Goal: Transaction & Acquisition: Purchase product/service

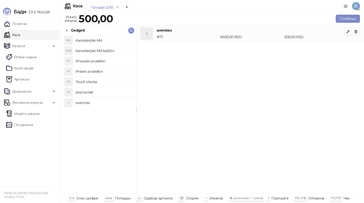
click at [70, 31] on div "Gedgeti" at bounding box center [75, 31] width 20 height 6
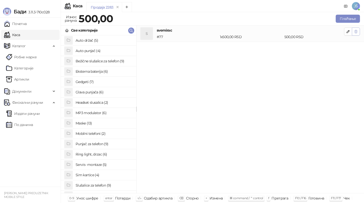
click at [358, 31] on button "button" at bounding box center [356, 32] width 8 height 8
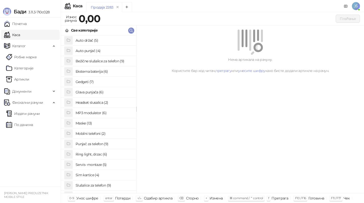
scroll to position [2, 0]
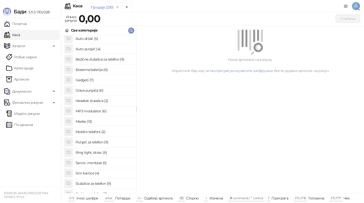
click at [117, 57] on h4 "Bežične slušalice za telefon (9)" at bounding box center [104, 59] width 57 height 8
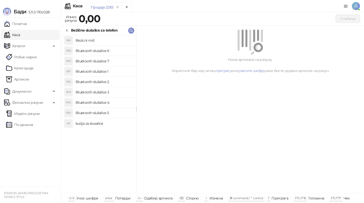
click at [114, 78] on h4 "Bluetooth slušalice 2" at bounding box center [104, 82] width 57 height 8
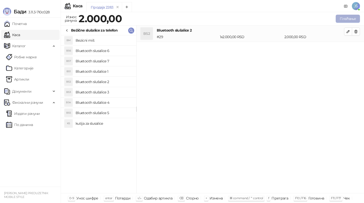
click at [352, 17] on button "Плаћање" at bounding box center [347, 19] width 24 height 8
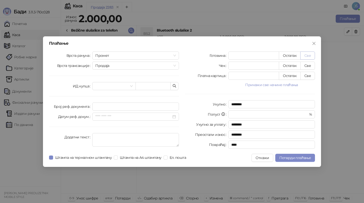
click at [308, 56] on button "Све" at bounding box center [307, 56] width 15 height 8
type input "****"
click at [296, 158] on span "Потврди плаћање" at bounding box center [295, 158] width 32 height 5
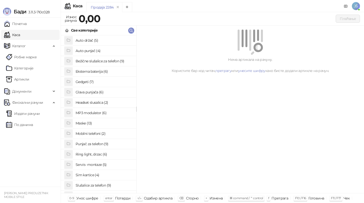
click at [98, 85] on h4 "Gedgeti (7)" at bounding box center [104, 82] width 57 height 8
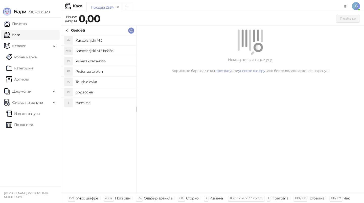
click at [102, 61] on h4 "Privezak za telefon" at bounding box center [104, 61] width 57 height 8
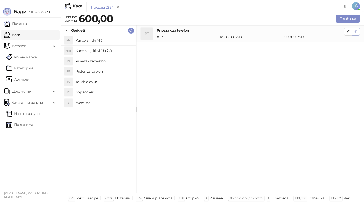
click at [357, 34] on span "button" at bounding box center [356, 31] width 4 height 5
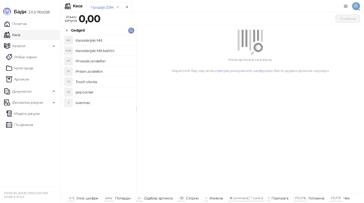
drag, startPoint x: 357, startPoint y: 34, endPoint x: 181, endPoint y: 59, distance: 178.2
click at [357, 34] on div at bounding box center [249, 42] width 215 height 25
click at [66, 31] on icon at bounding box center [67, 31] width 4 height 4
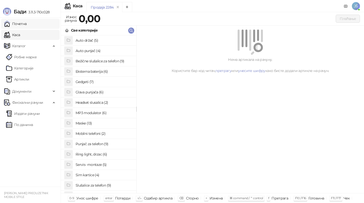
click at [23, 27] on link "Почетна" at bounding box center [15, 24] width 23 height 10
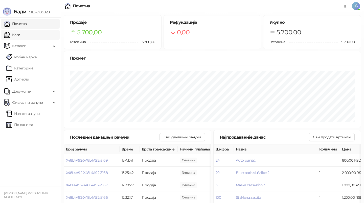
click at [20, 33] on link "Каса" at bounding box center [12, 35] width 16 height 10
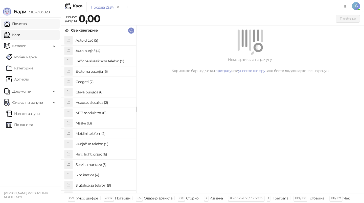
click at [27, 21] on link "Почетна" at bounding box center [15, 24] width 23 height 10
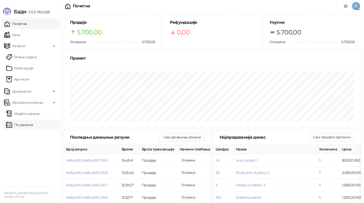
click at [24, 125] on link "По данима" at bounding box center [19, 125] width 27 height 10
